Goal: Task Accomplishment & Management: Use online tool/utility

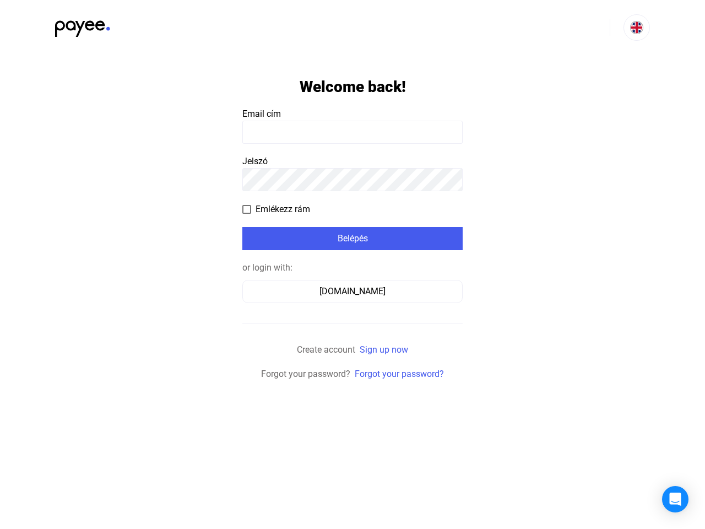
click at [637, 28] on img at bounding box center [636, 27] width 13 height 13
click at [276, 209] on span "Emlékezz rám" at bounding box center [283, 209] width 55 height 13
click at [353, 239] on div "Belépés" at bounding box center [353, 238] width 214 height 13
click at [353, 291] on div "[DOMAIN_NAME]" at bounding box center [352, 291] width 213 height 13
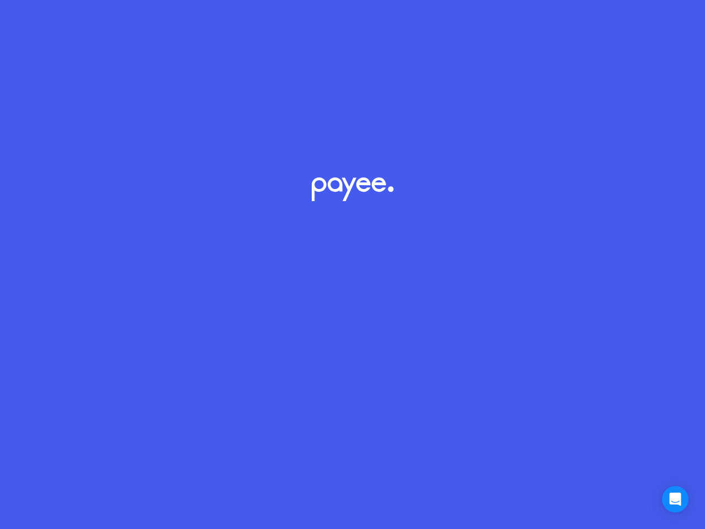
click at [675, 499] on icon "Open Intercom Messenger" at bounding box center [676, 498] width 12 height 13
